Goal: Task Accomplishment & Management: Manage account settings

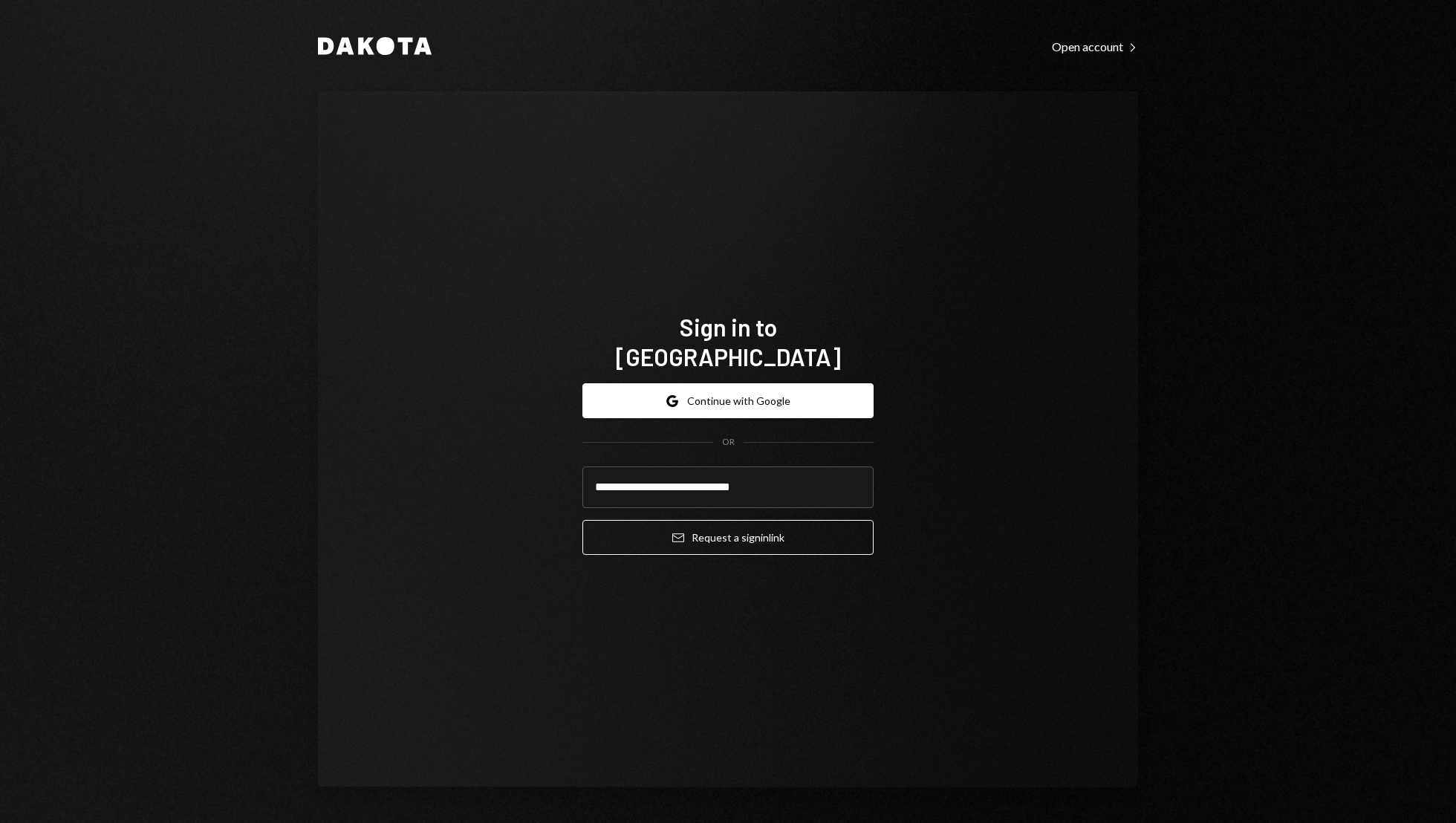
type input "**********"
click at [583, 520] on button "Email Request a sign in link" at bounding box center [728, 537] width 291 height 35
